Goal: Task Accomplishment & Management: Use online tool/utility

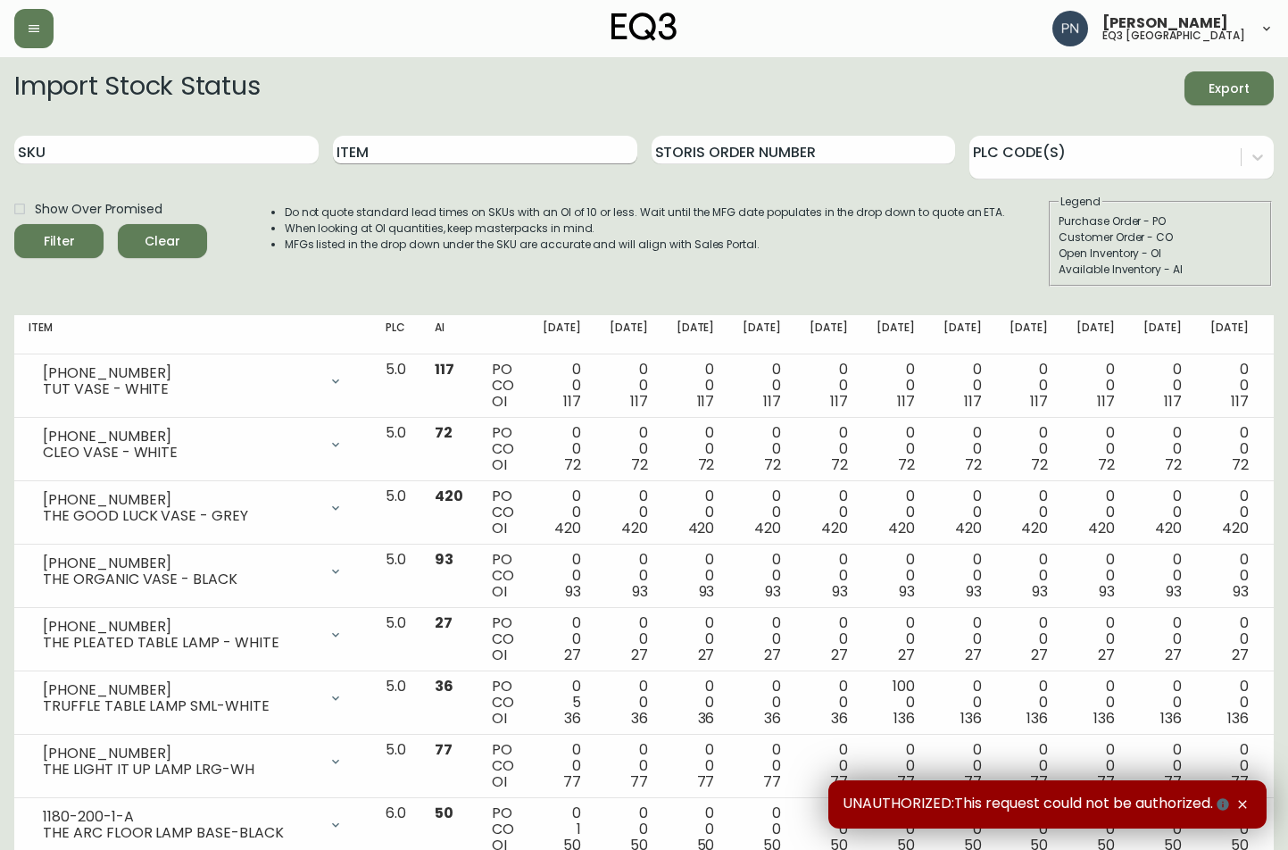
click at [419, 152] on input "Item" at bounding box center [485, 150] width 304 height 29
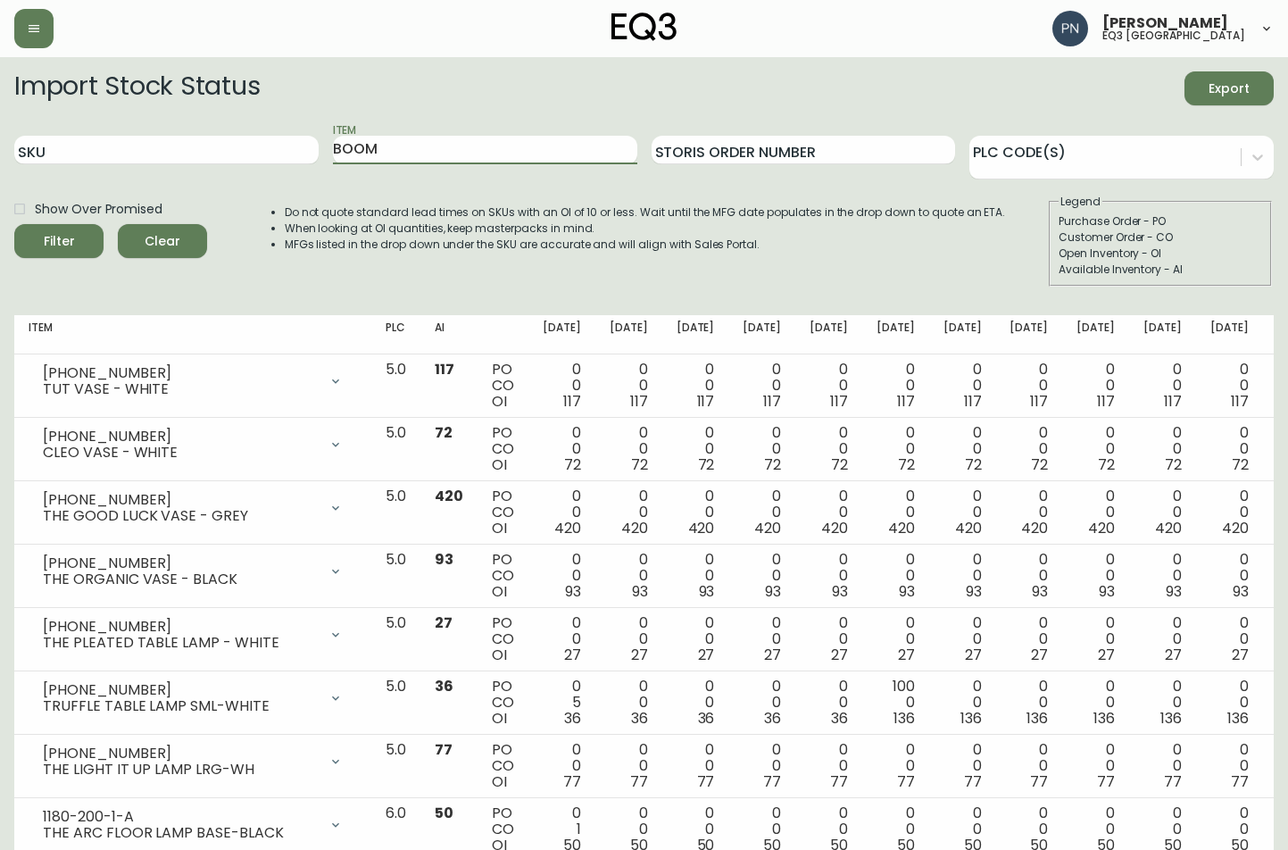
type input "BOOM"
click at [14, 224] on button "Filter" at bounding box center [58, 241] width 89 height 34
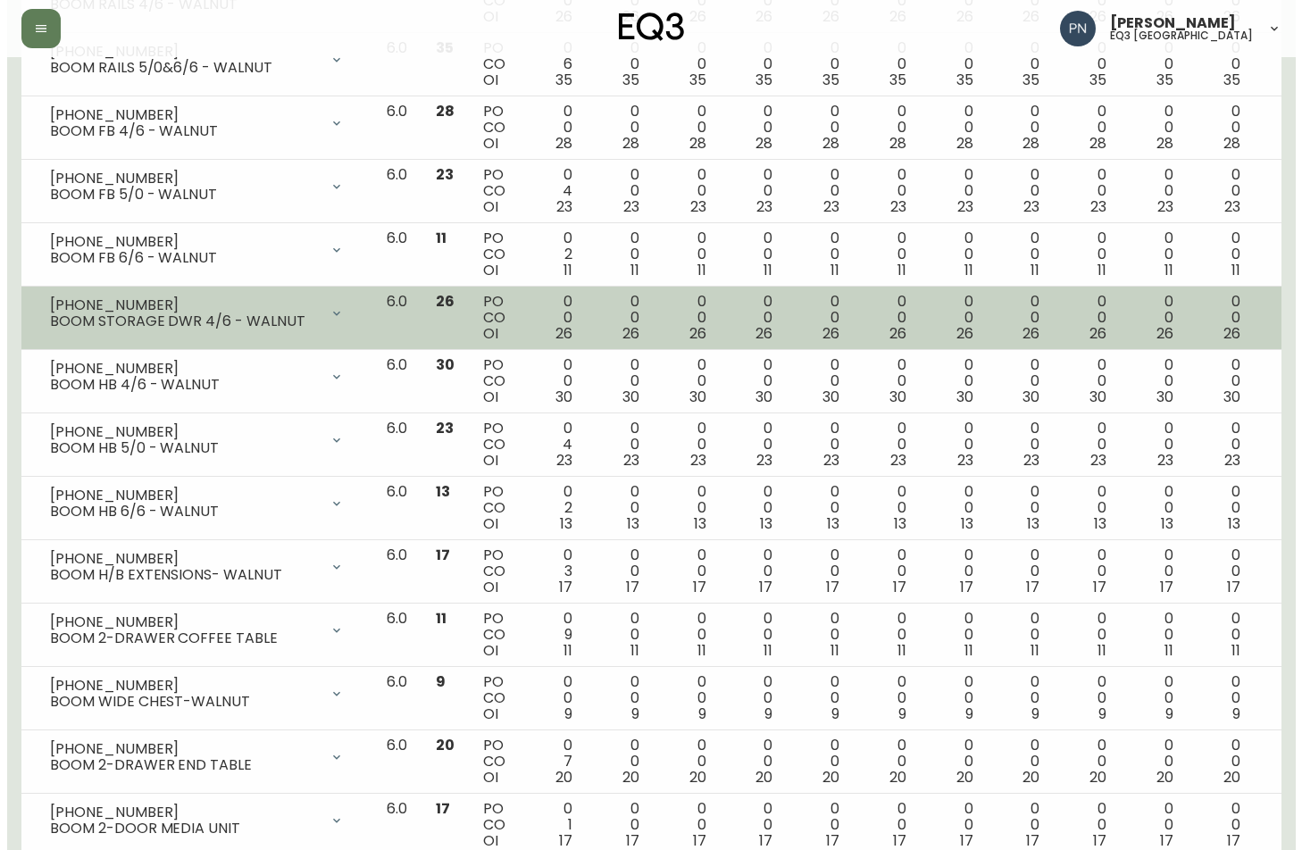
scroll to position [431, 0]
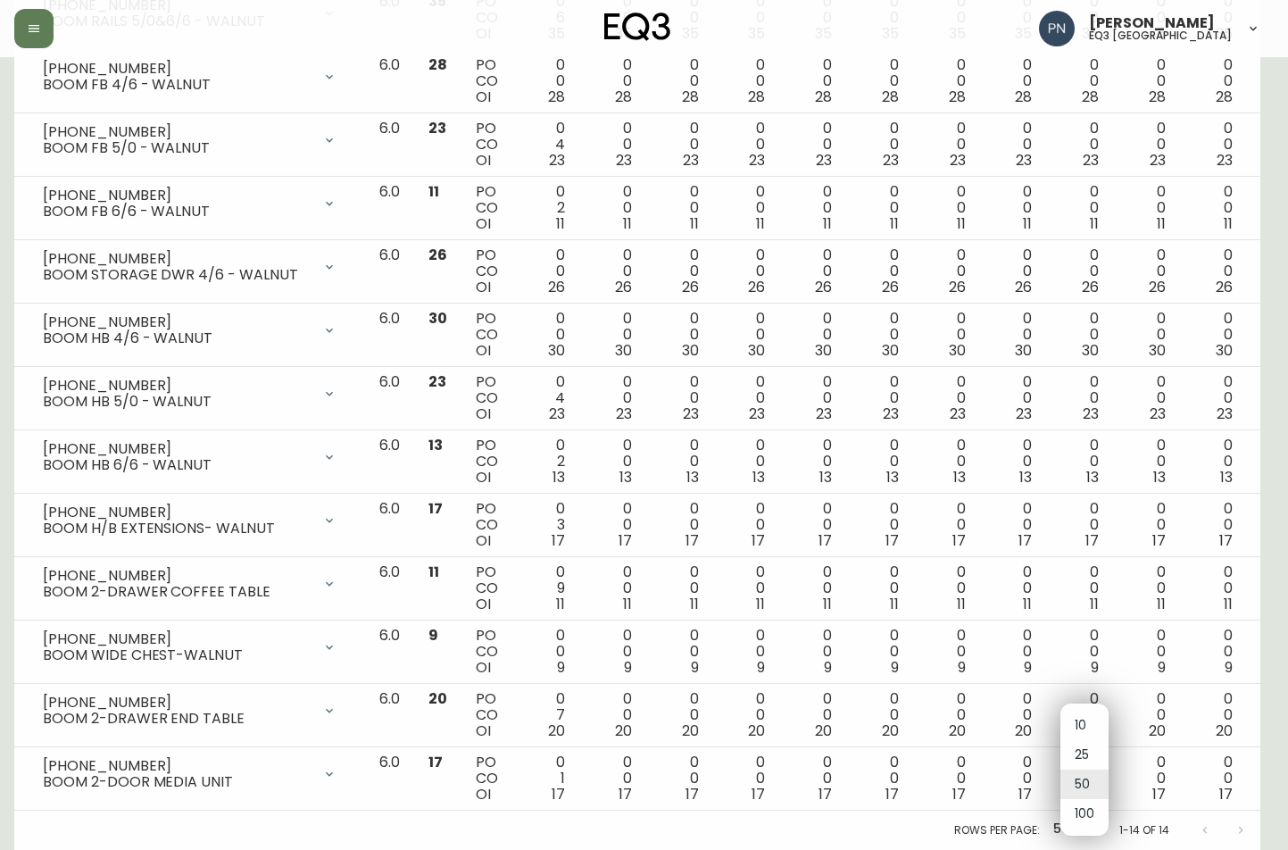
click at [1080, 830] on body "[PERSON_NAME] eq3 ottawa Import Stock Status Export SKU Item BOOM Storis Order …" at bounding box center [644, 209] width 1288 height 1281
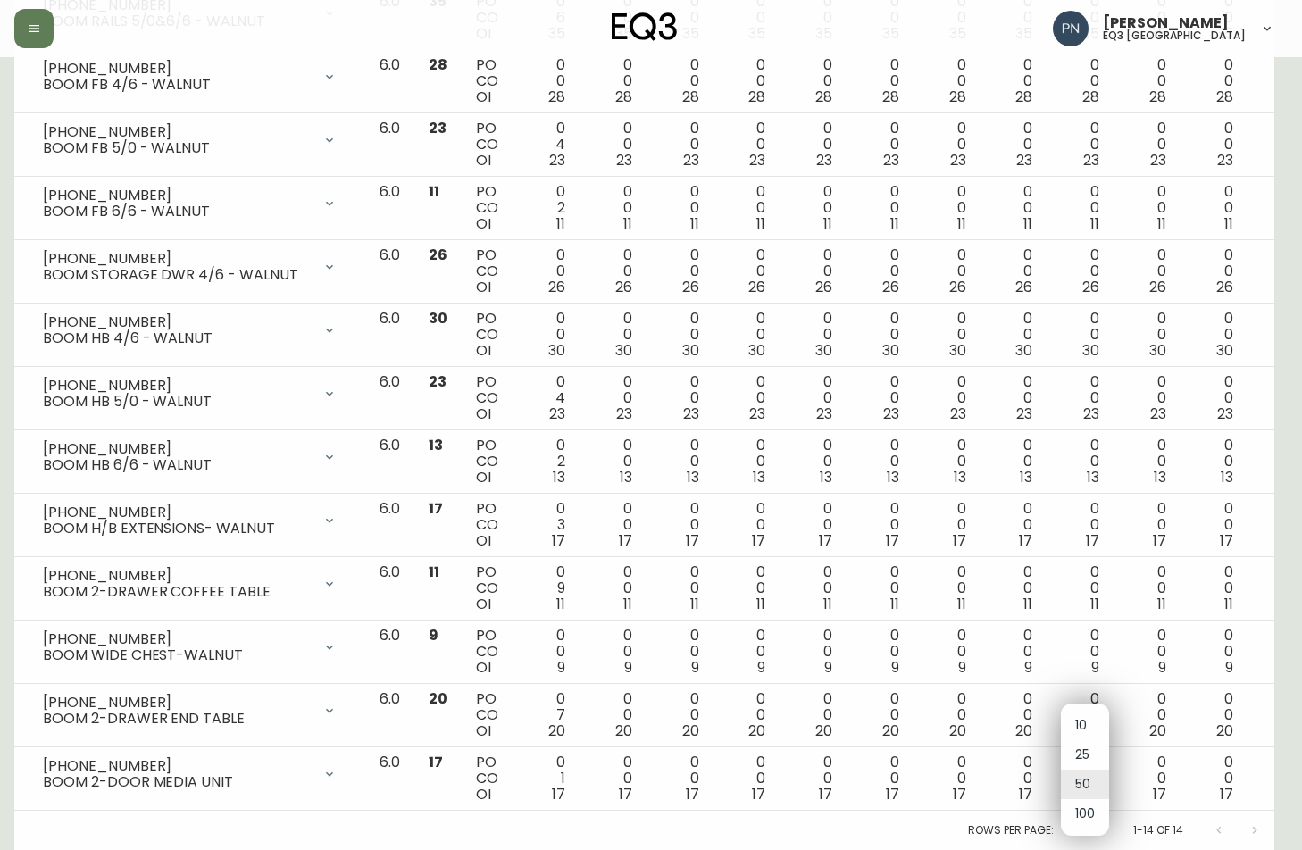
click at [1084, 810] on li "100" at bounding box center [1085, 813] width 48 height 29
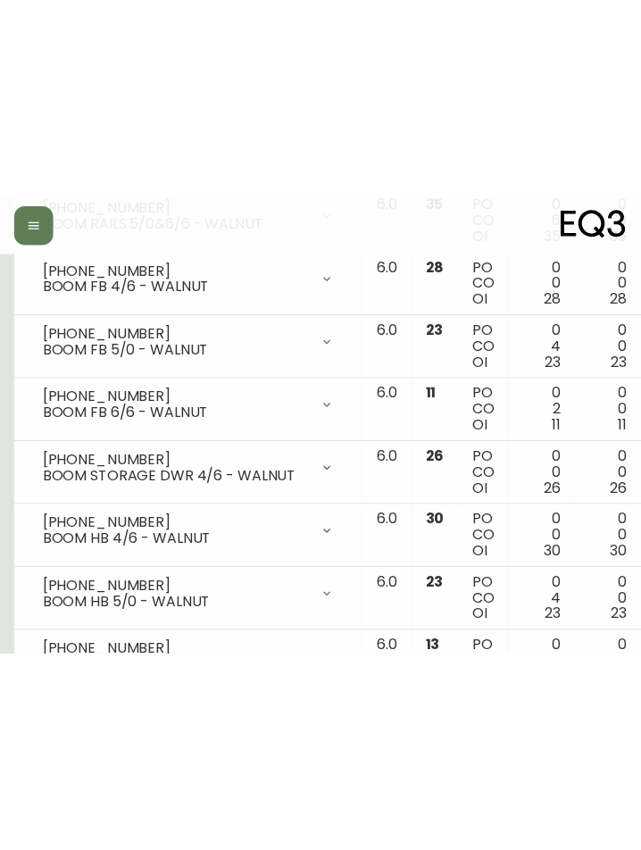
scroll to position [472, 0]
